Goal: Task Accomplishment & Management: Use online tool/utility

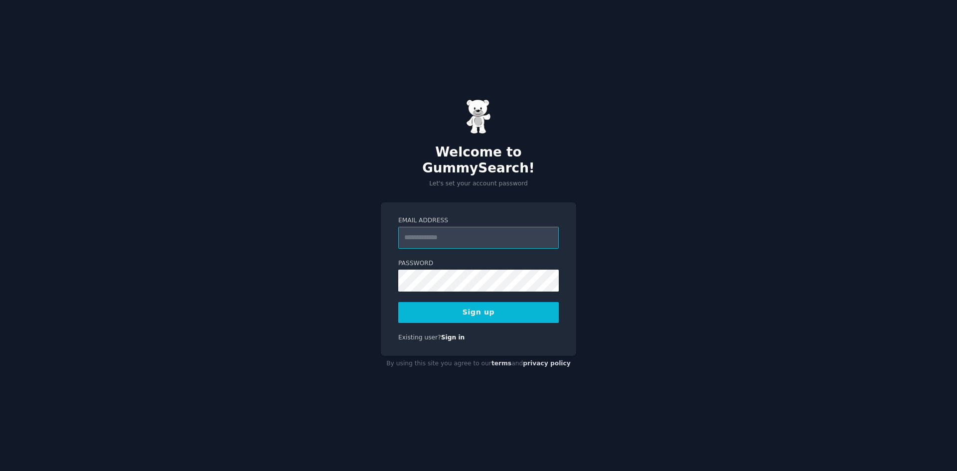
type input "**********"
click at [564, 249] on div "**********" at bounding box center [478, 279] width 195 height 154
click at [471, 311] on button "Sign up" at bounding box center [478, 312] width 161 height 21
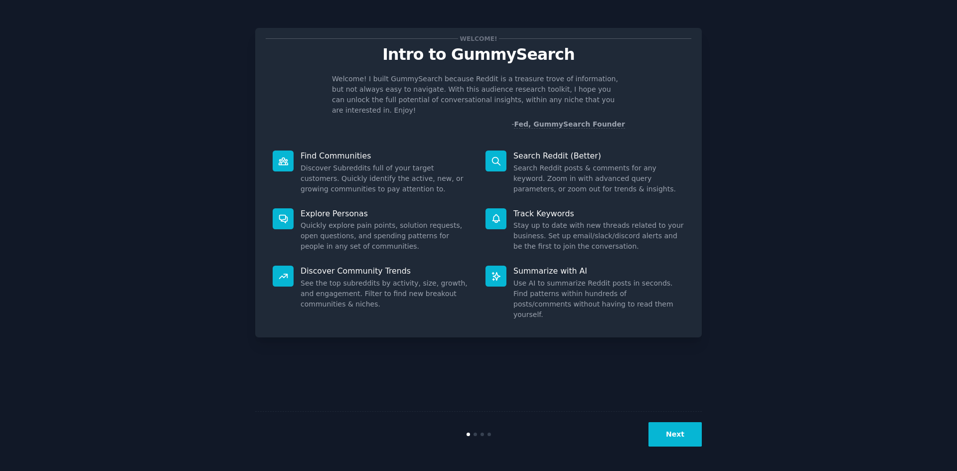
click at [678, 432] on button "Next" at bounding box center [675, 434] width 53 height 24
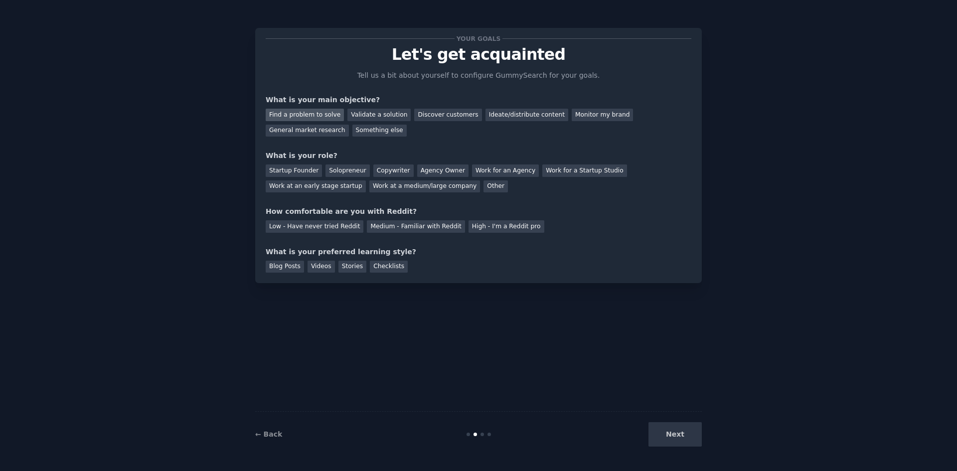
click at [322, 116] on div "Find a problem to solve" at bounding box center [305, 115] width 78 height 12
click at [424, 113] on div "Discover customers" at bounding box center [447, 115] width 67 height 12
click at [304, 118] on div "Find a problem to solve" at bounding box center [305, 115] width 78 height 12
click at [342, 169] on div "Solopreneur" at bounding box center [348, 171] width 44 height 12
click at [391, 228] on div "Medium - Familiar with Reddit" at bounding box center [416, 226] width 98 height 12
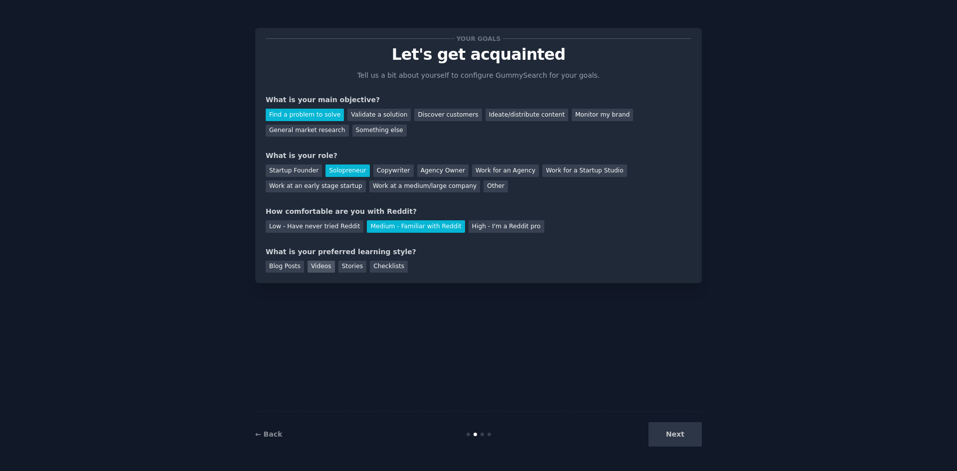
click at [318, 264] on div "Videos" at bounding box center [321, 267] width 27 height 12
click at [682, 439] on button "Next" at bounding box center [675, 434] width 53 height 24
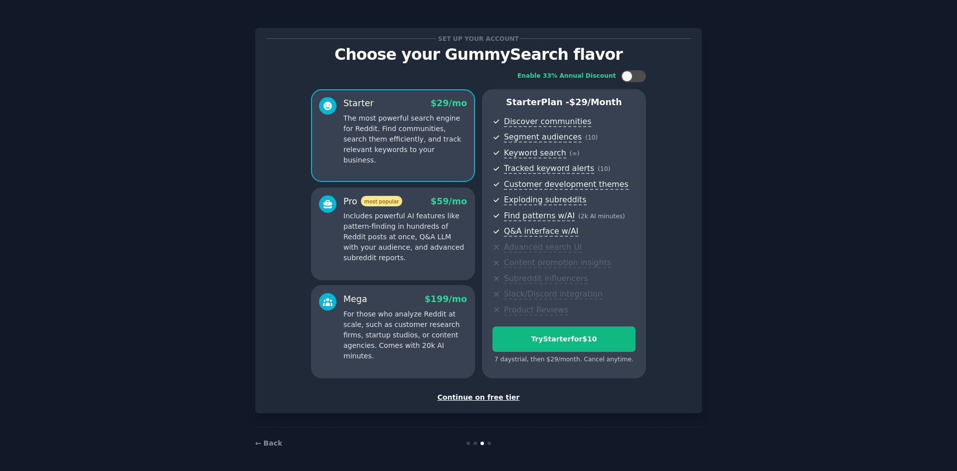
click at [490, 398] on div "Continue on free tier" at bounding box center [479, 397] width 426 height 10
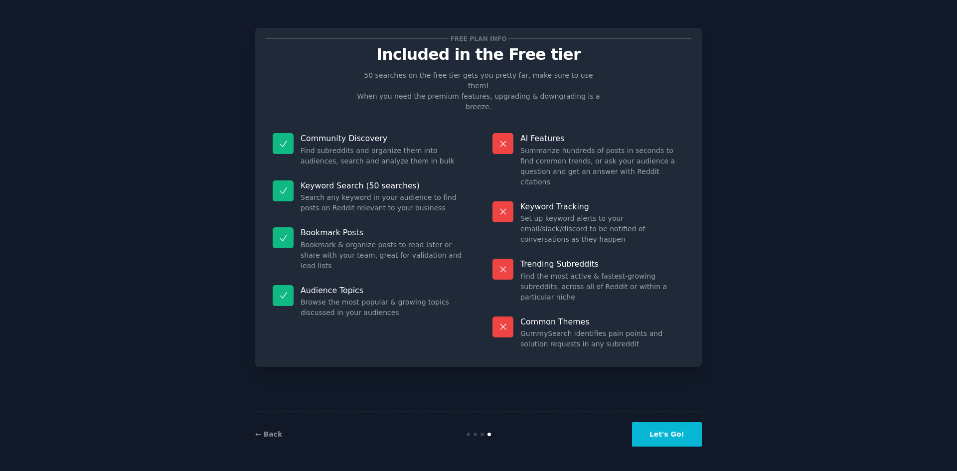
click at [665, 436] on button "Let's Go!" at bounding box center [667, 434] width 70 height 24
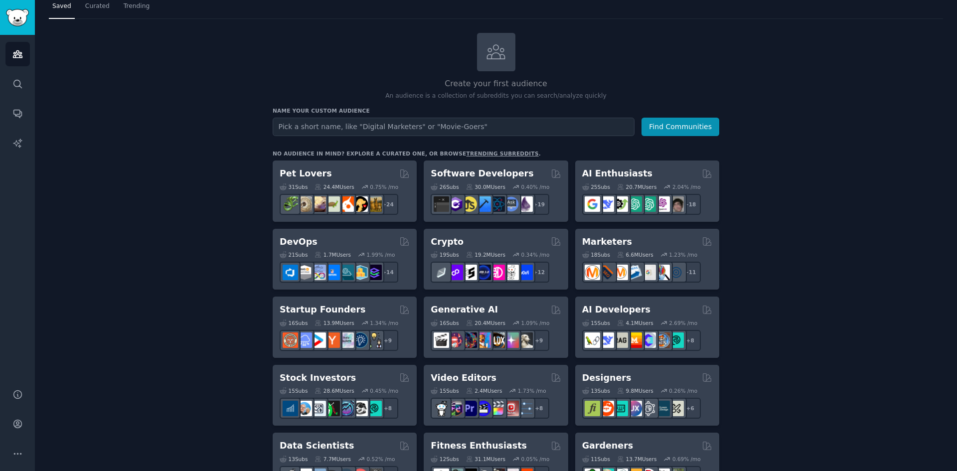
scroll to position [28, 0]
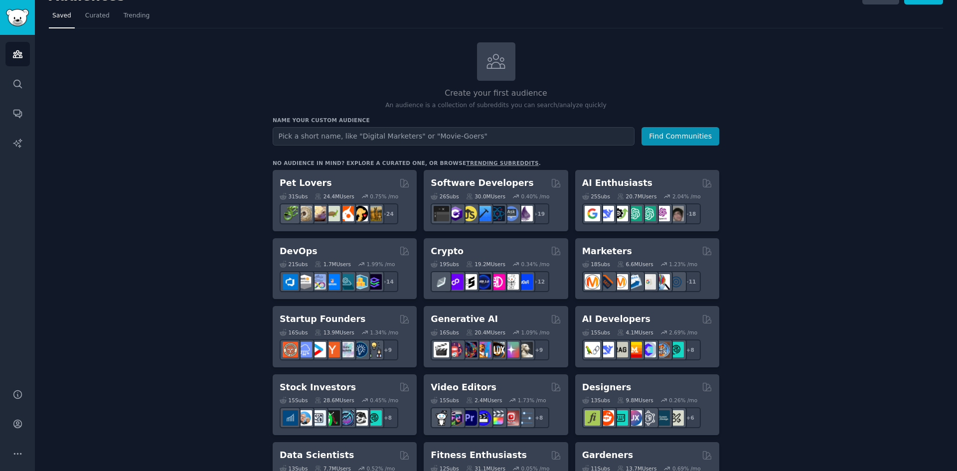
scroll to position [17, 0]
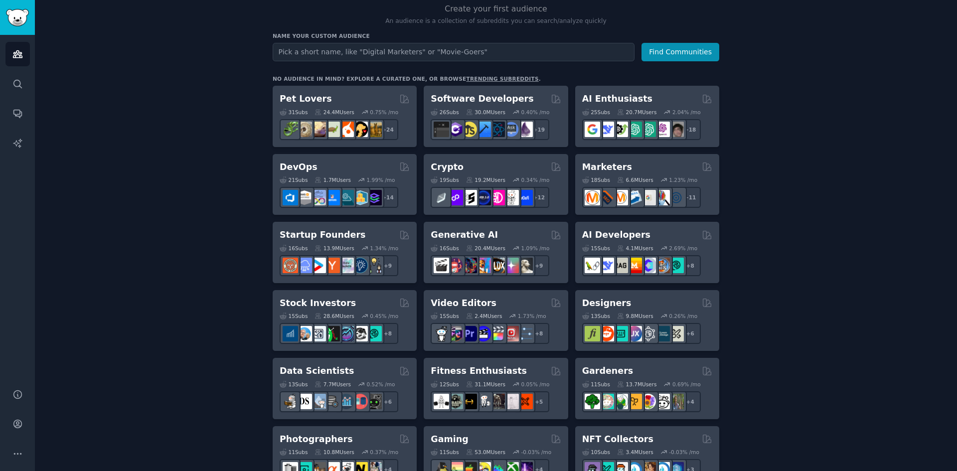
scroll to position [101, 0]
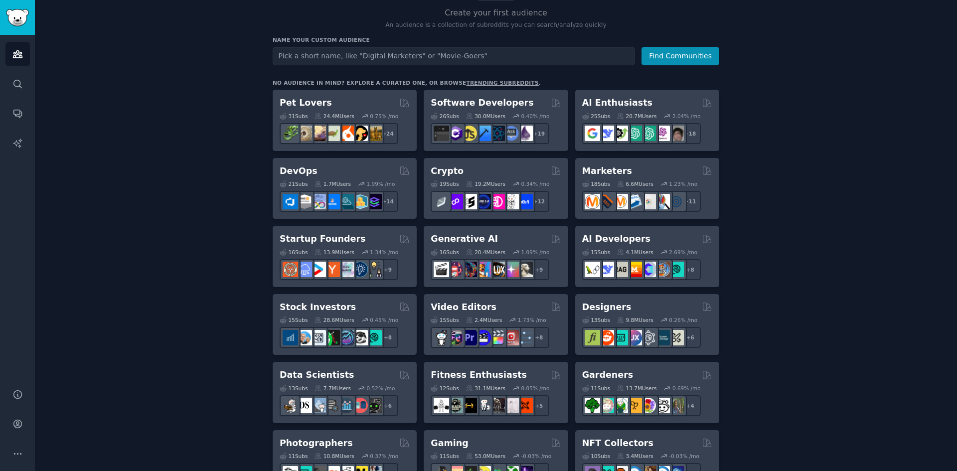
click at [478, 83] on link "trending subreddits" at bounding box center [502, 83] width 72 height 6
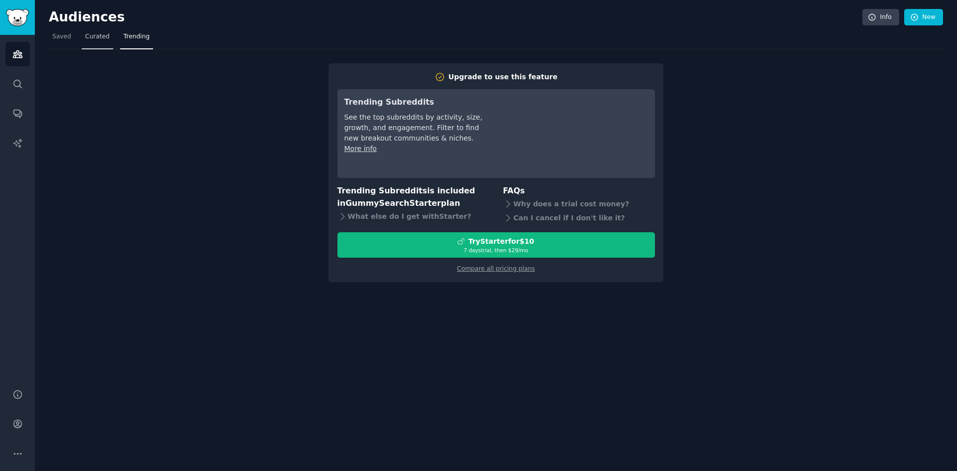
click at [92, 36] on span "Curated" at bounding box center [97, 36] width 24 height 9
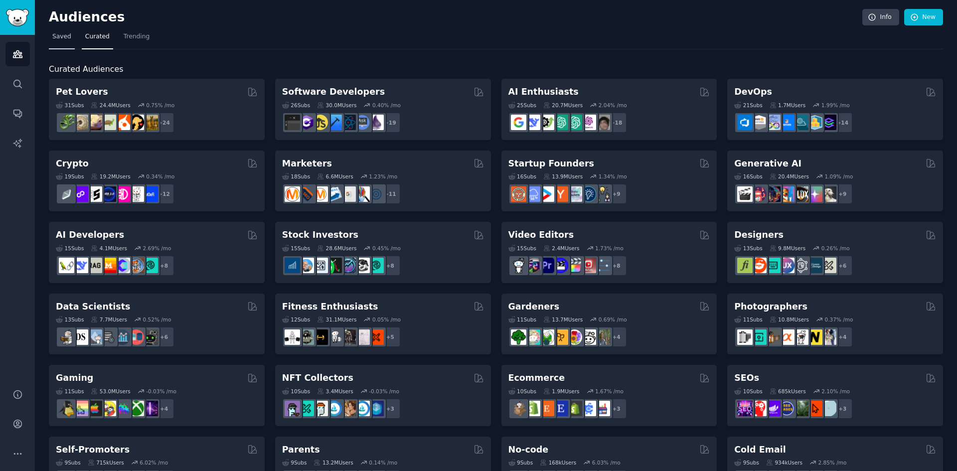
click at [62, 39] on span "Saved" at bounding box center [61, 36] width 19 height 9
